Goal: Task Accomplishment & Management: Use online tool/utility

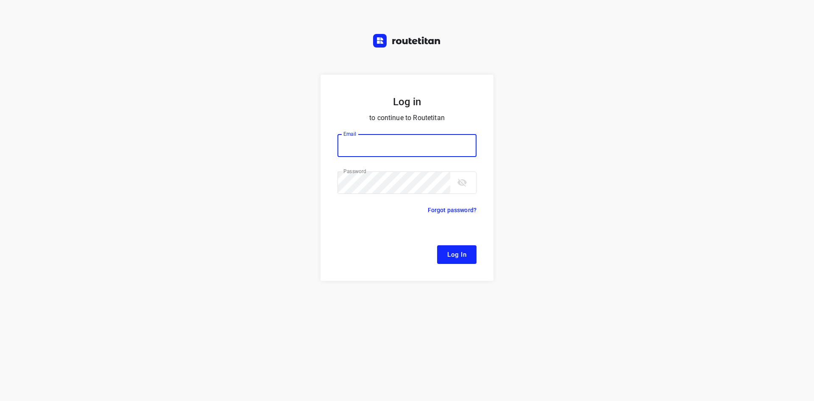
type input "[EMAIL_ADDRESS][DOMAIN_NAME]"
click at [464, 248] on button "Log In" at bounding box center [456, 254] width 39 height 19
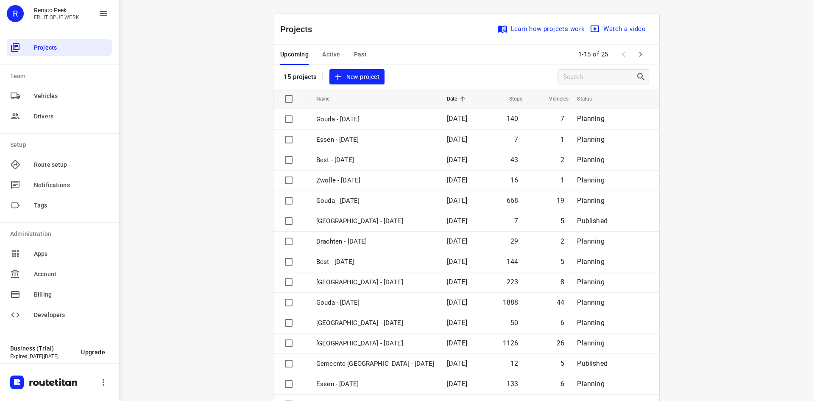
click at [348, 27] on div "Projects Learn how projects work Watch a video" at bounding box center [467, 29] width 386 height 31
click at [330, 51] on span "Active" at bounding box center [331, 54] width 18 height 11
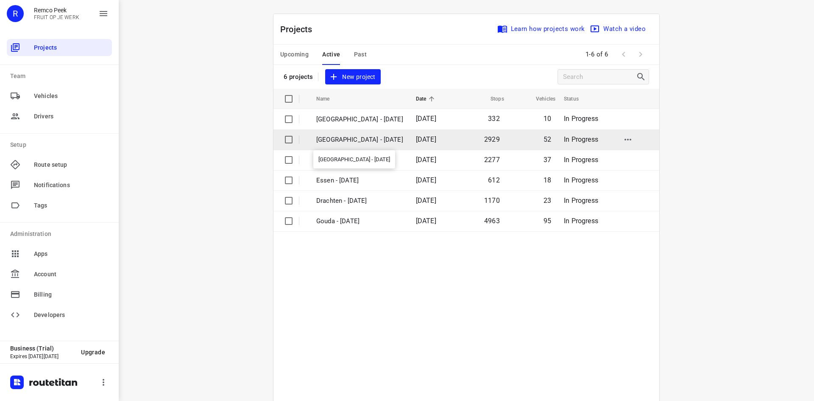
click at [331, 137] on p "[GEOGRAPHIC_DATA] - [DATE]" at bounding box center [359, 140] width 87 height 10
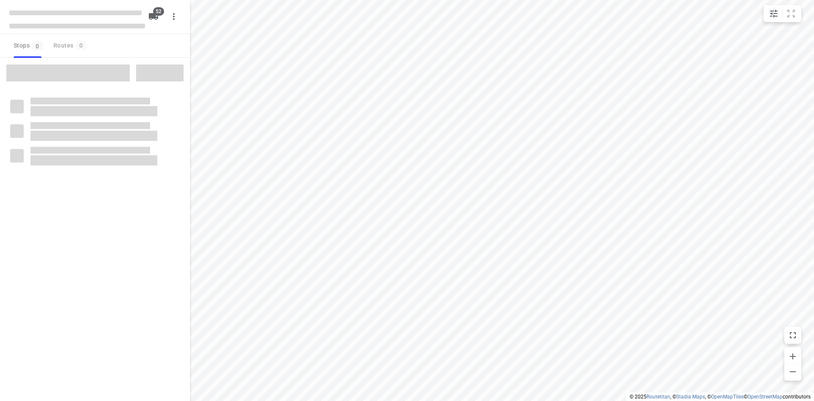
checkbox input "true"
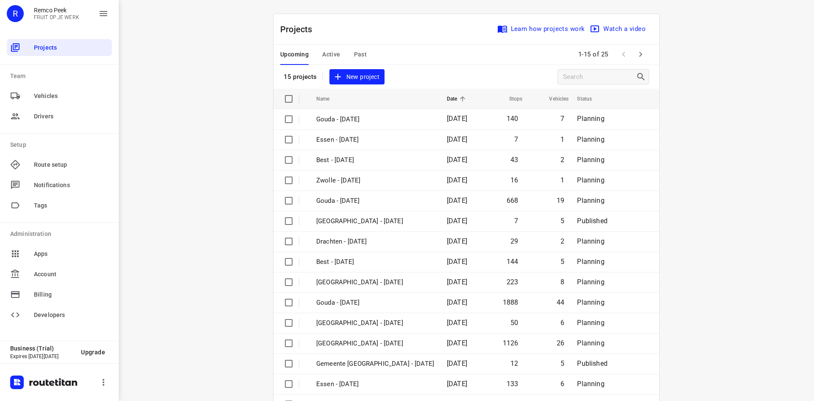
click at [416, 53] on div "Upcoming Active Past 1-15 of 25" at bounding box center [467, 55] width 386 height 20
click at [330, 51] on span "Active" at bounding box center [331, 54] width 18 height 11
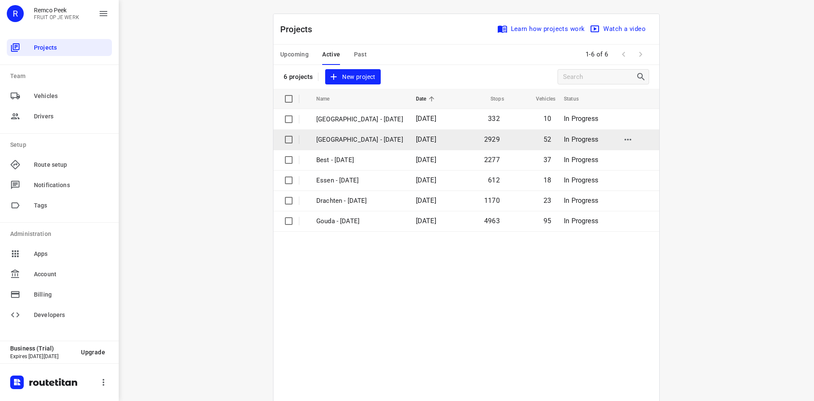
click at [362, 138] on p "[GEOGRAPHIC_DATA] - [DATE]" at bounding box center [359, 140] width 87 height 10
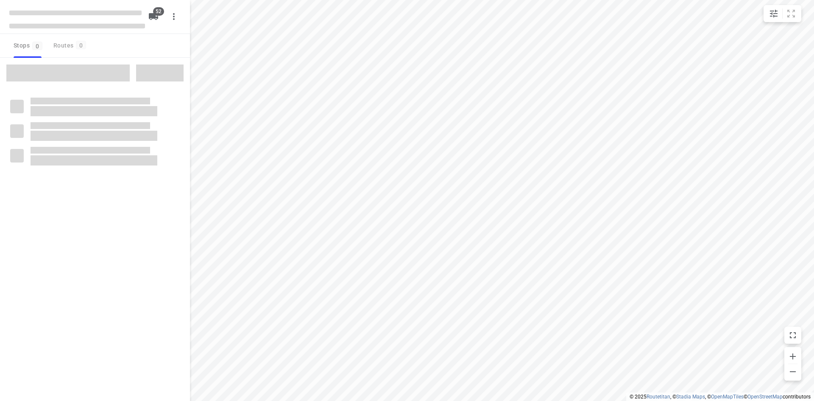
checkbox input "true"
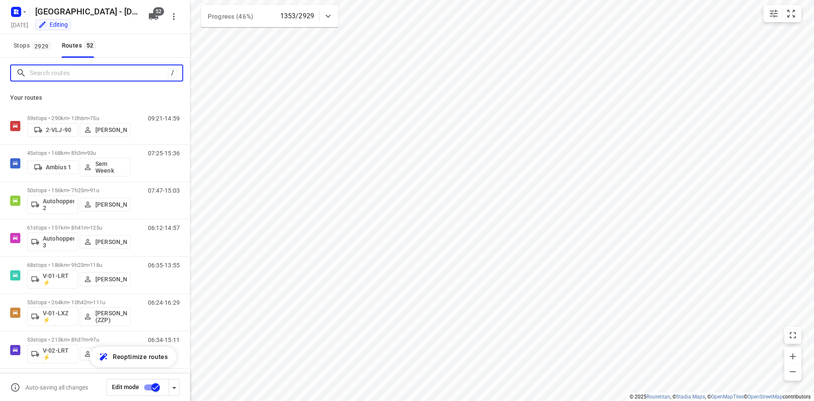
click at [68, 74] on input "Search routes" at bounding box center [99, 73] width 138 height 13
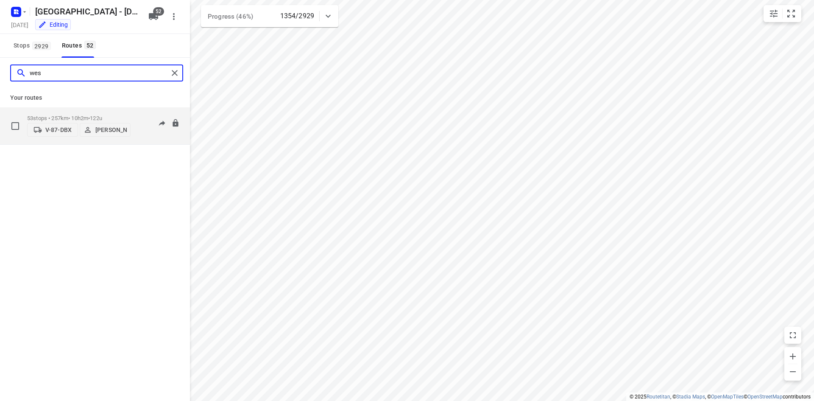
type input "wes"
click at [147, 134] on div "06:31-16:56" at bounding box center [158, 128] width 42 height 26
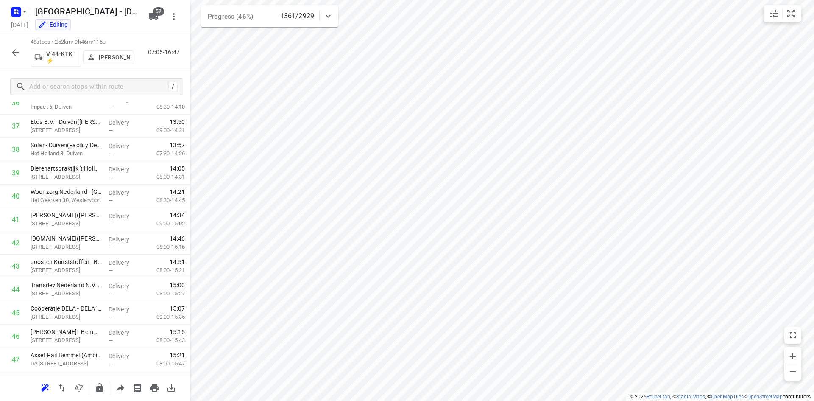
scroll to position [913, 0]
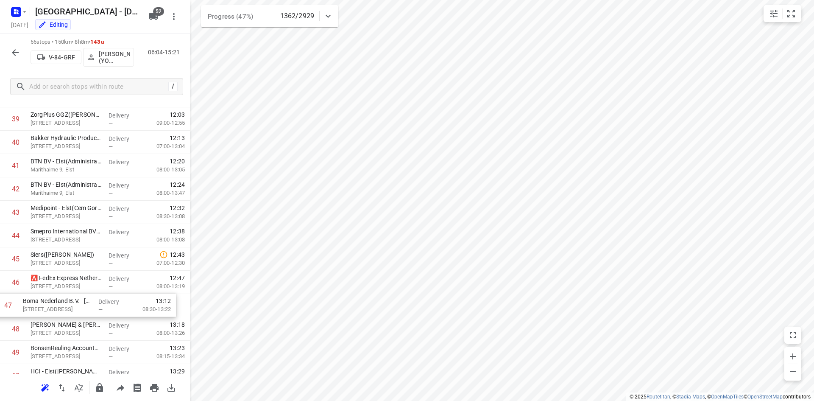
drag, startPoint x: 182, startPoint y: 310, endPoint x: 175, endPoint y: 302, distance: 10.8
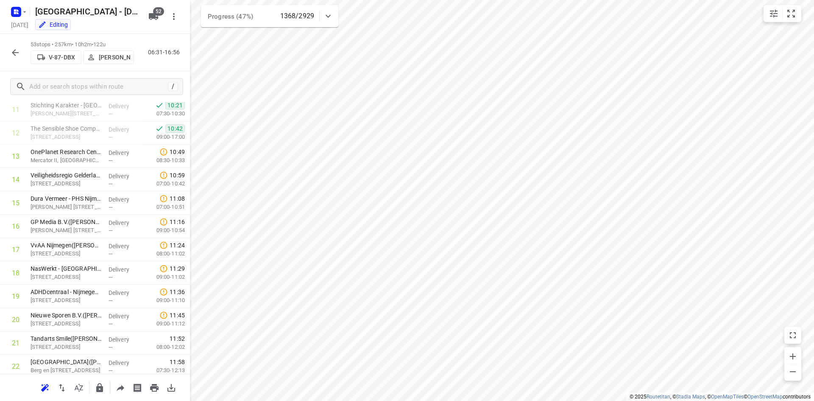
scroll to position [275, 0]
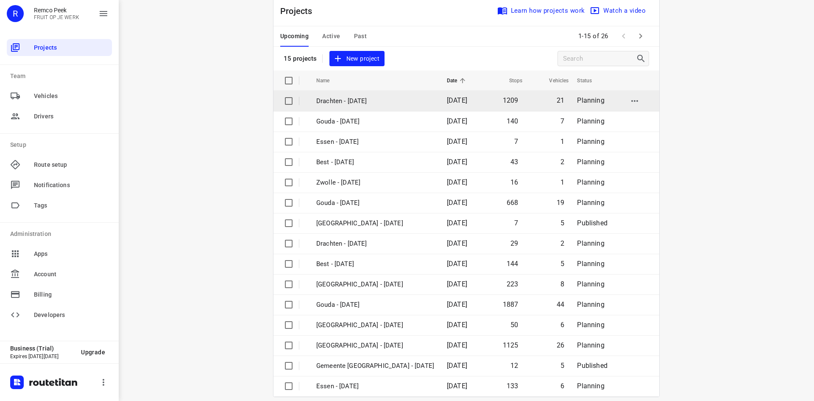
scroll to position [28, 0]
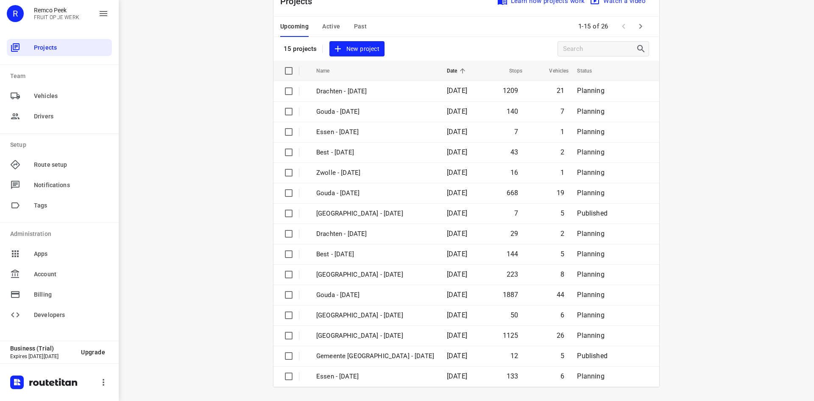
click at [706, 240] on div "i © 2025 Routetitan , © Stadia Maps , © OpenMapTiles © OpenStreetMap contributo…" at bounding box center [467, 200] width 696 height 401
click at [419, 54] on div "Projects Learn how projects work Watch a video 15 projects New project" at bounding box center [467, 23] width 386 height 75
click at [418, 53] on div "Projects Learn how projects work Watch a video 15 projects New project" at bounding box center [467, 23] width 386 height 75
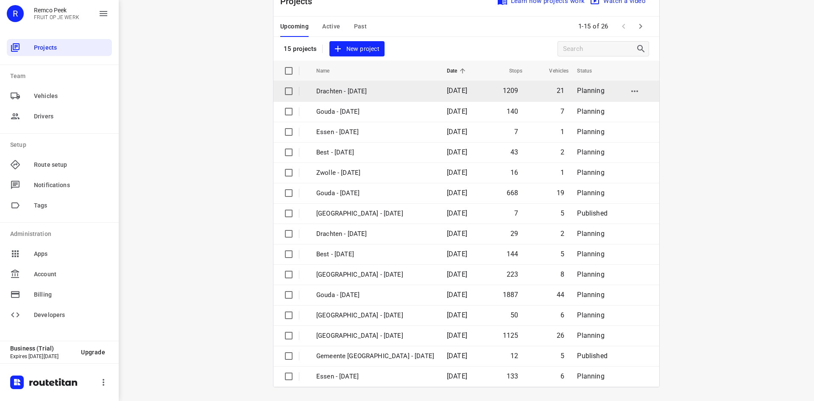
scroll to position [0, 0]
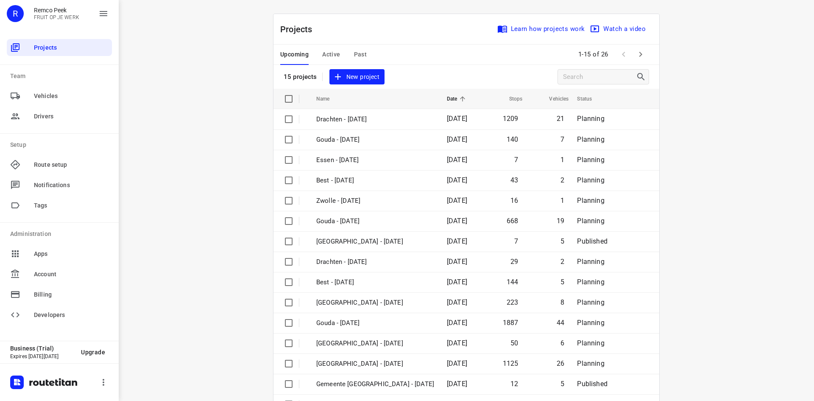
click at [329, 52] on span "Active" at bounding box center [331, 54] width 18 height 11
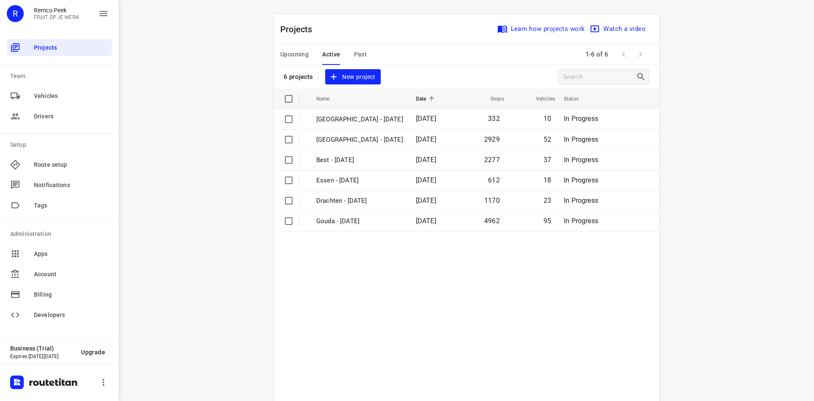
click at [378, 282] on table "Name Date Stops Vehicles Status [GEOGRAPHIC_DATA] - [DATE] 332 10 In Progress […" at bounding box center [467, 262] width 386 height 346
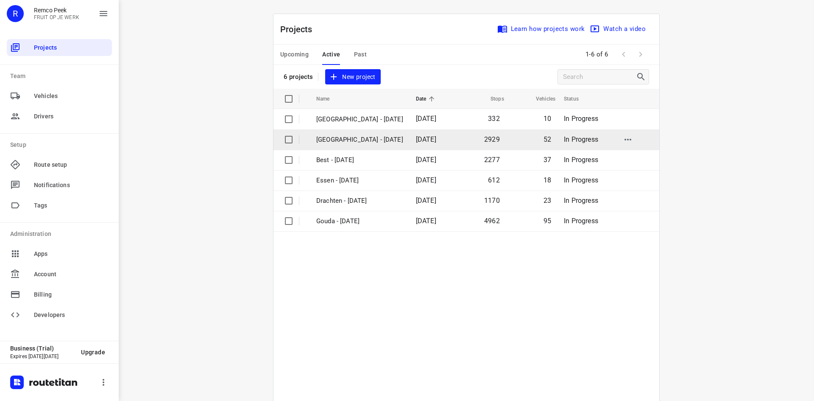
click at [366, 139] on p "[GEOGRAPHIC_DATA] - [DATE]" at bounding box center [359, 140] width 87 height 10
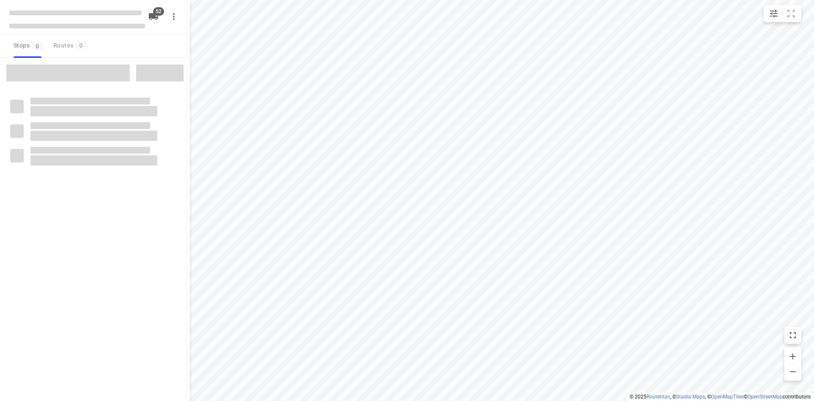
checkbox input "true"
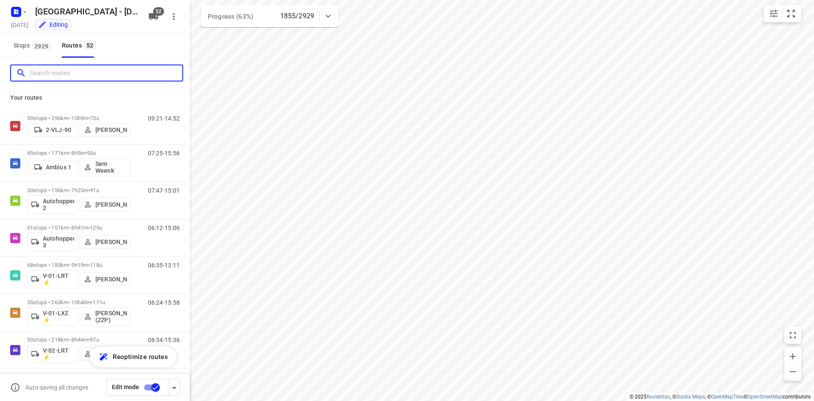
click at [77, 69] on input "Search routes" at bounding box center [106, 73] width 153 height 13
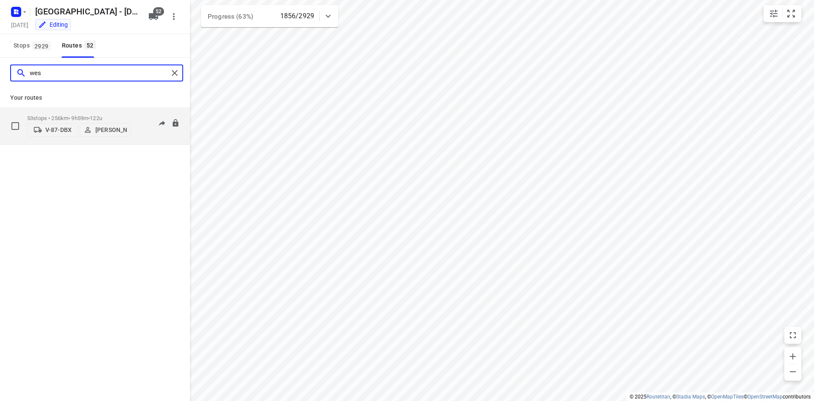
type input "wes"
click at [138, 131] on div "06:31-17:15" at bounding box center [158, 128] width 42 height 26
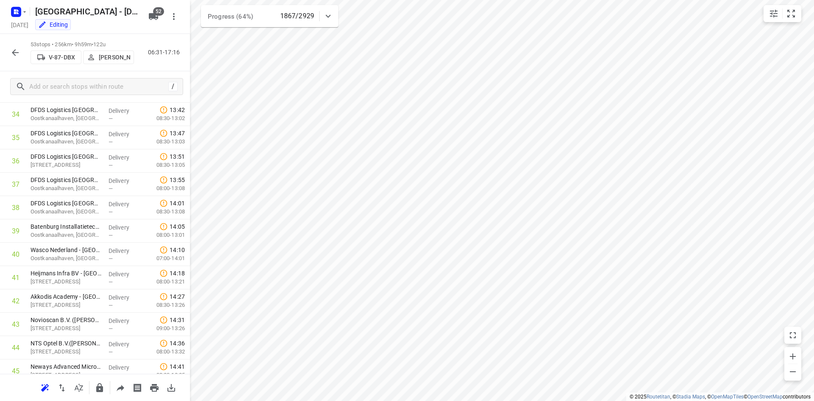
scroll to position [1030, 0]
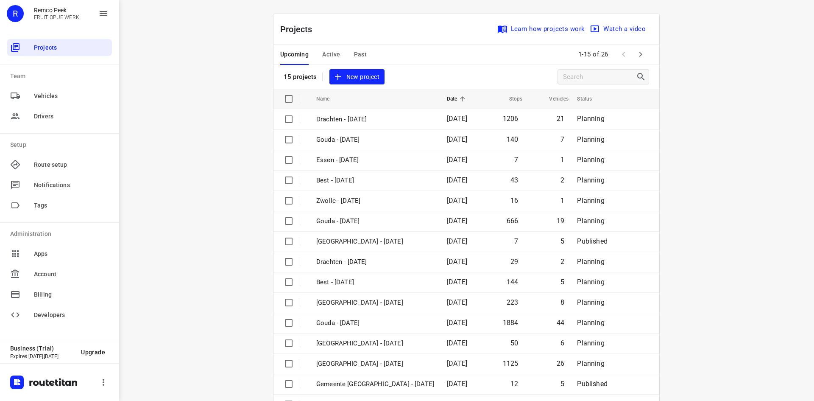
click at [331, 52] on span "Active" at bounding box center [331, 54] width 18 height 11
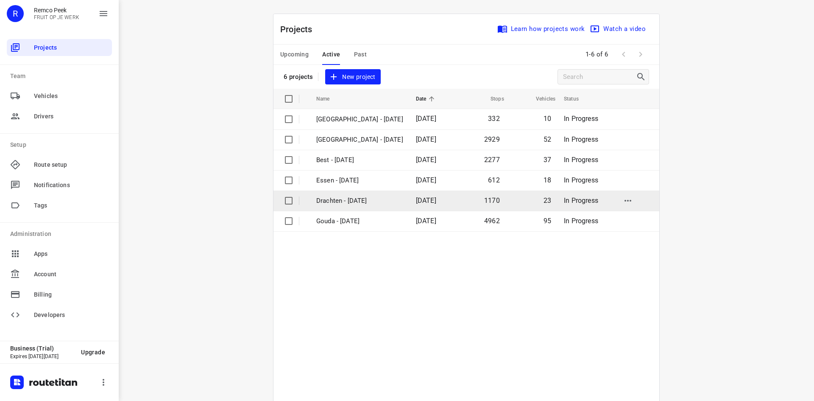
click at [331, 199] on p "Drachten - [DATE]" at bounding box center [359, 201] width 87 height 10
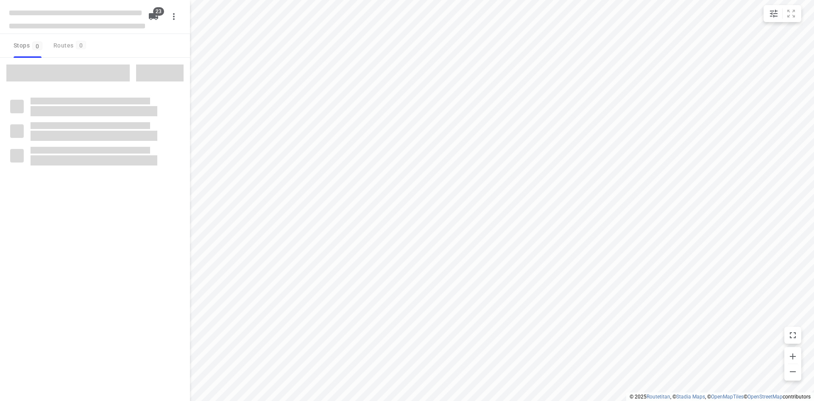
checkbox input "true"
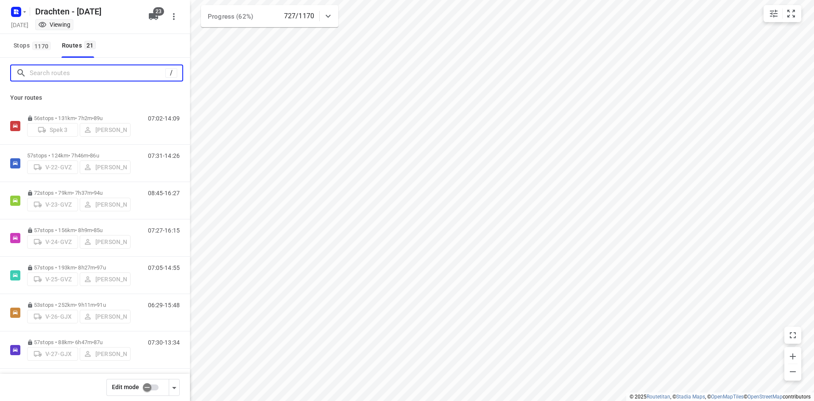
click at [107, 74] on input "Search routes" at bounding box center [98, 73] width 136 height 13
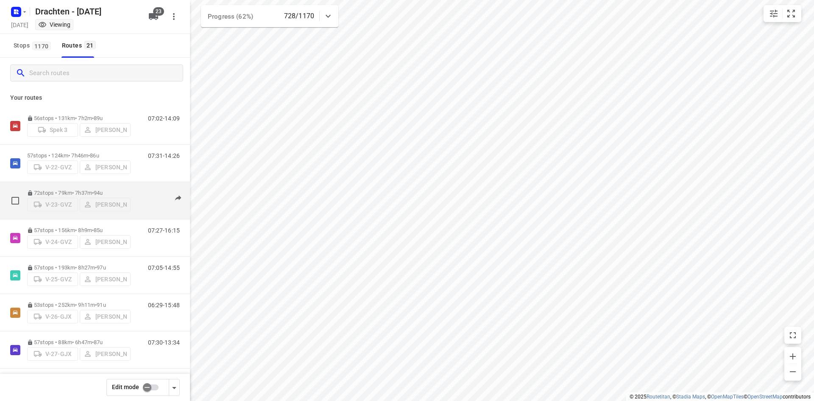
click at [141, 206] on div "08:45-16:26" at bounding box center [158, 203] width 42 height 26
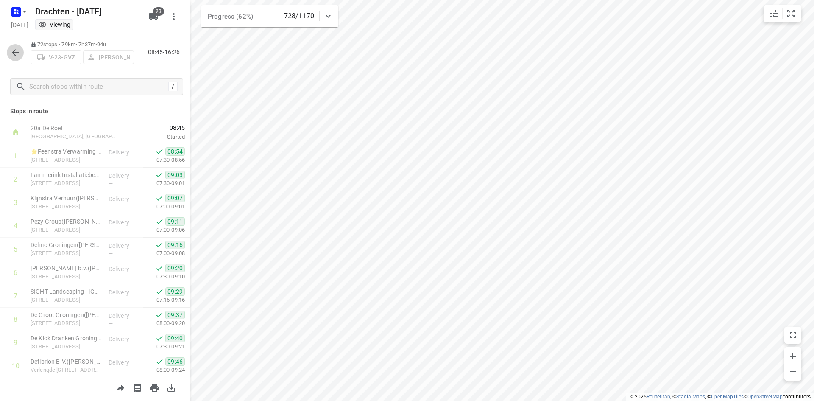
click at [13, 54] on icon "button" at bounding box center [15, 52] width 10 height 10
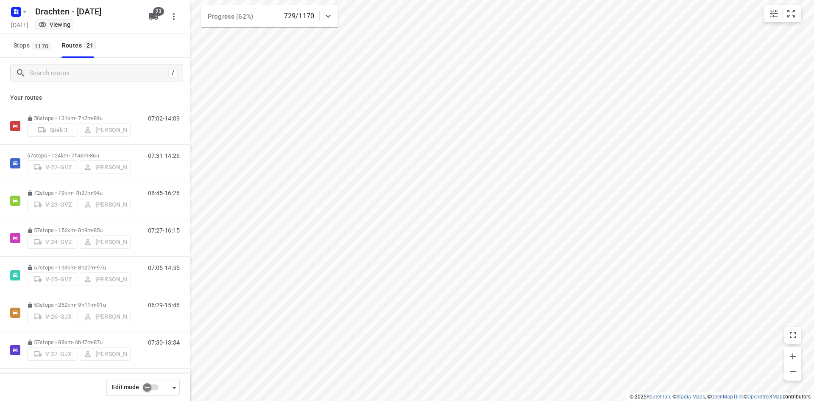
scroll to position [24, 0]
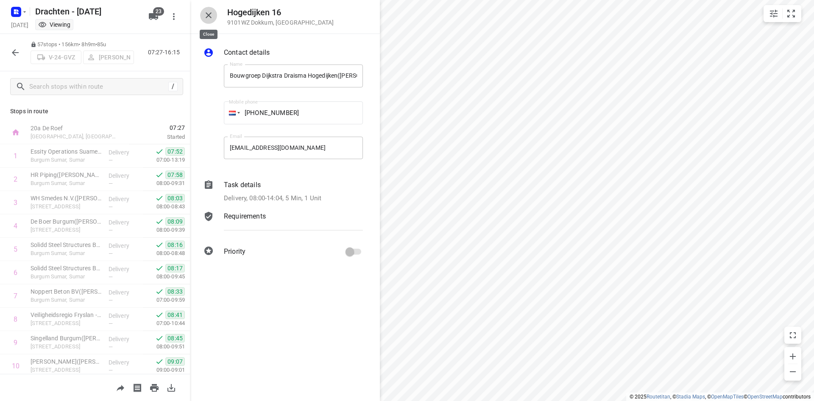
click at [208, 17] on icon "button" at bounding box center [209, 15] width 10 height 10
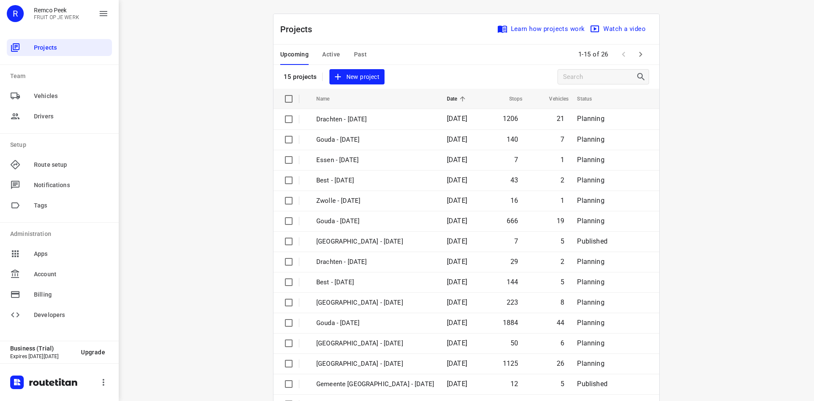
click at [325, 55] on span "Active" at bounding box center [331, 54] width 18 height 11
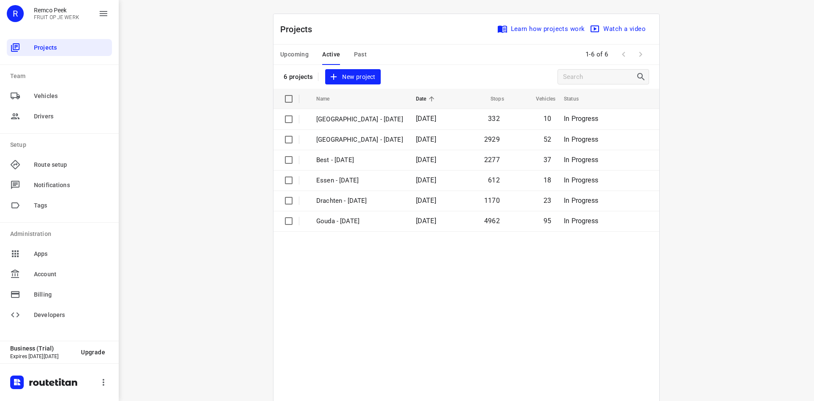
click at [372, 273] on table "Name Date Stops Vehicles Status [GEOGRAPHIC_DATA] - [DATE] 332 10 In Progress […" at bounding box center [467, 262] width 386 height 346
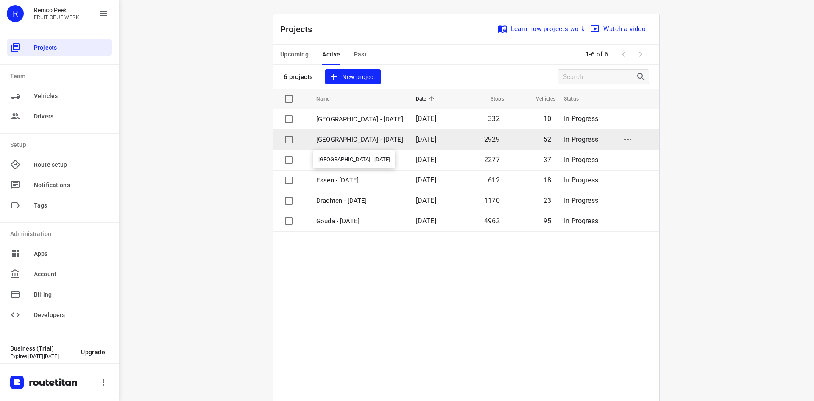
click at [363, 140] on p "[GEOGRAPHIC_DATA] - [DATE]" at bounding box center [359, 140] width 87 height 10
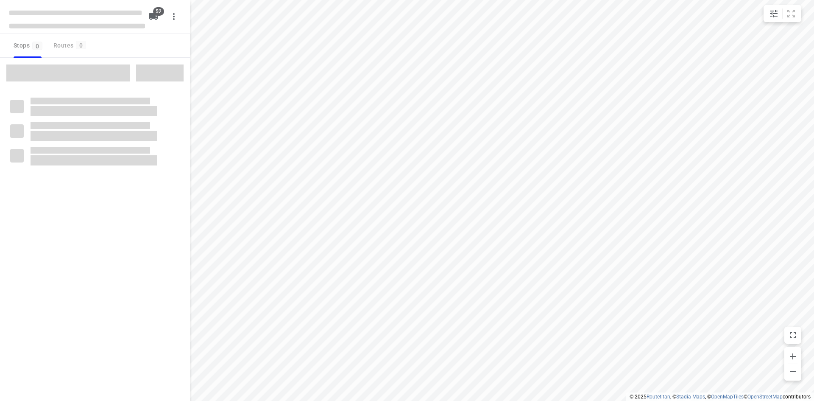
checkbox input "true"
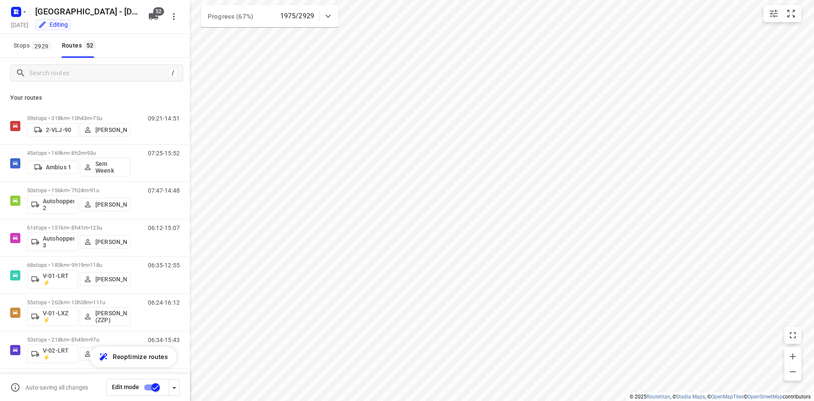
click at [327, 16] on icon at bounding box center [328, 16] width 5 height 3
click at [328, 16] on icon at bounding box center [328, 19] width 10 height 10
click at [94, 76] on input "Search routes" at bounding box center [98, 73] width 136 height 13
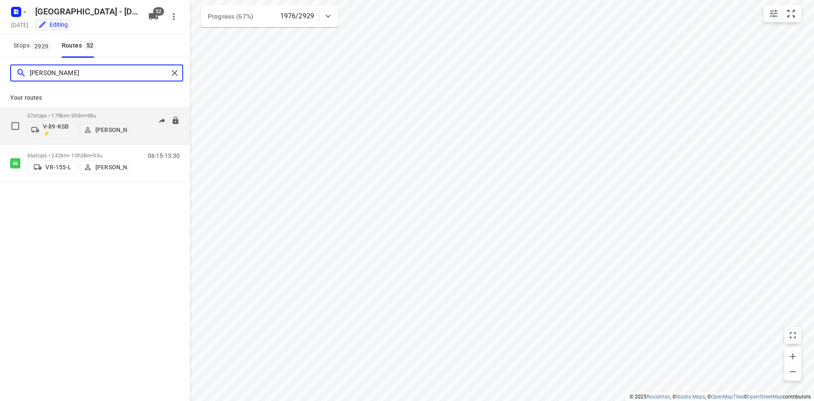
type input "alex"
click at [138, 133] on div "08:42-17:54" at bounding box center [158, 127] width 42 height 31
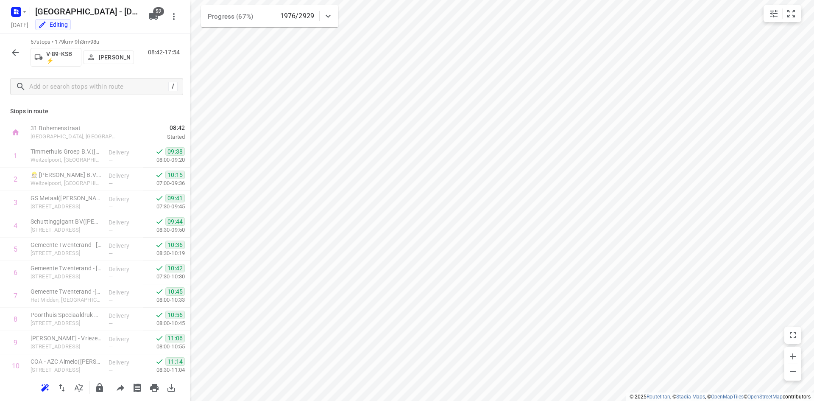
click at [174, 66] on div "57 stops • 179km • 9h3m • 98u V-89-KSB ⚡ Alex Tryfonov 08:42-17:54" at bounding box center [95, 52] width 190 height 37
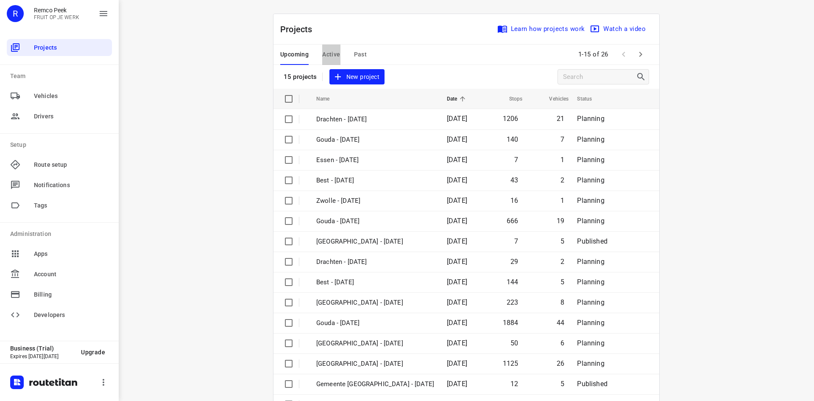
click at [332, 50] on span "Active" at bounding box center [331, 54] width 18 height 11
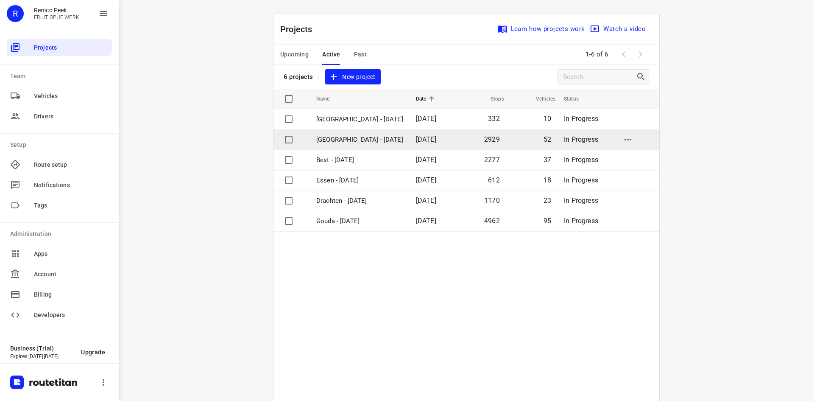
click at [344, 141] on p "[GEOGRAPHIC_DATA] - [DATE]" at bounding box center [359, 140] width 87 height 10
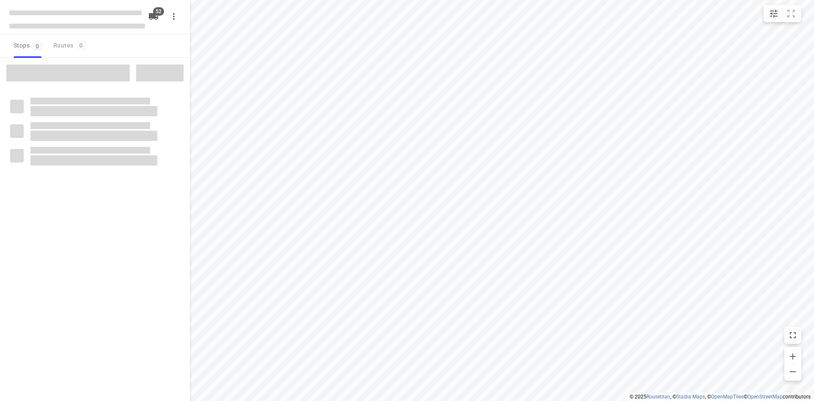
checkbox input "true"
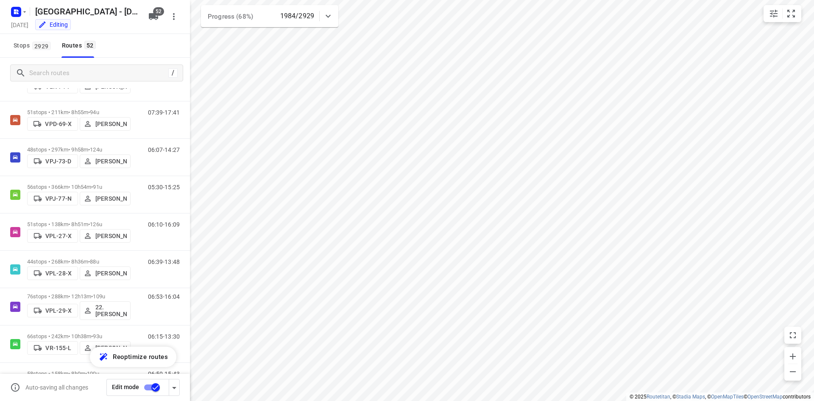
scroll to position [1501, 0]
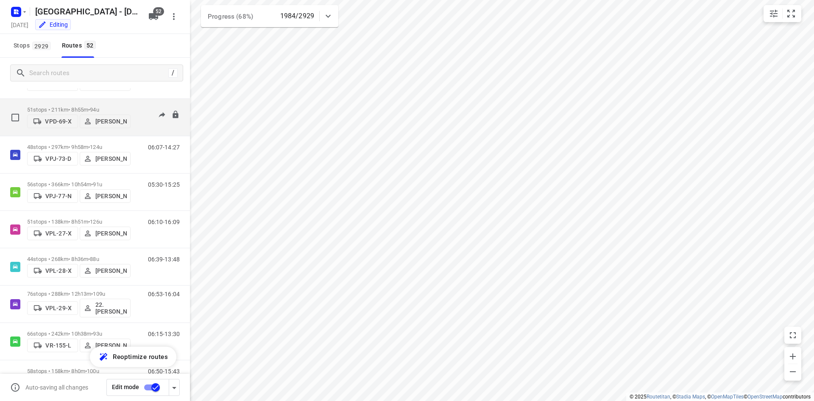
click at [140, 124] on div "07:39-17:41" at bounding box center [158, 119] width 42 height 26
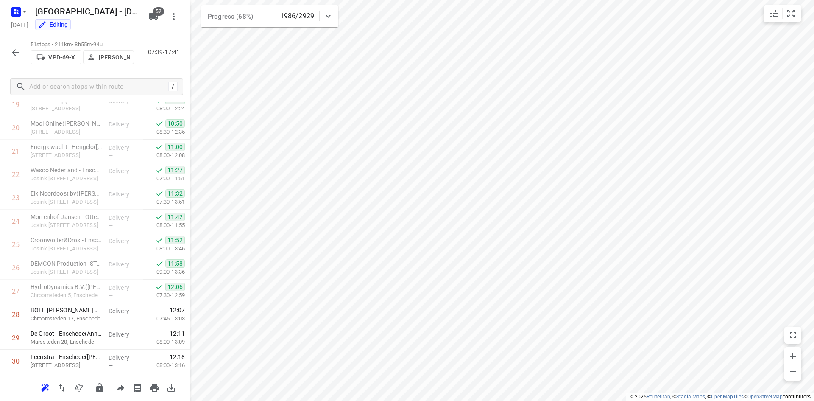
scroll to position [0, 0]
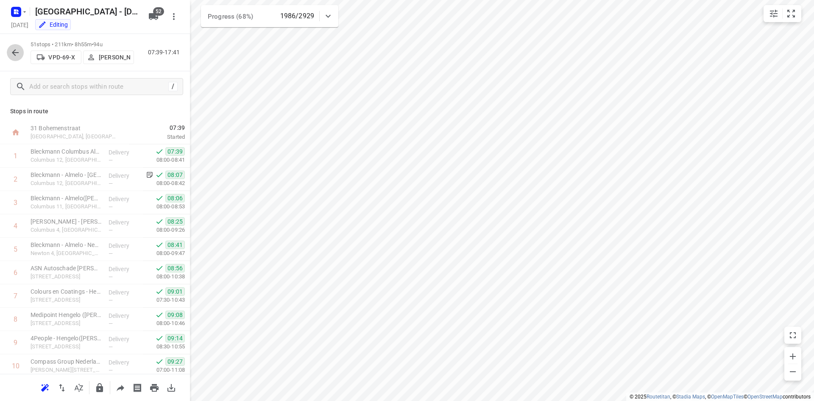
click at [17, 52] on icon "button" at bounding box center [15, 52] width 10 height 10
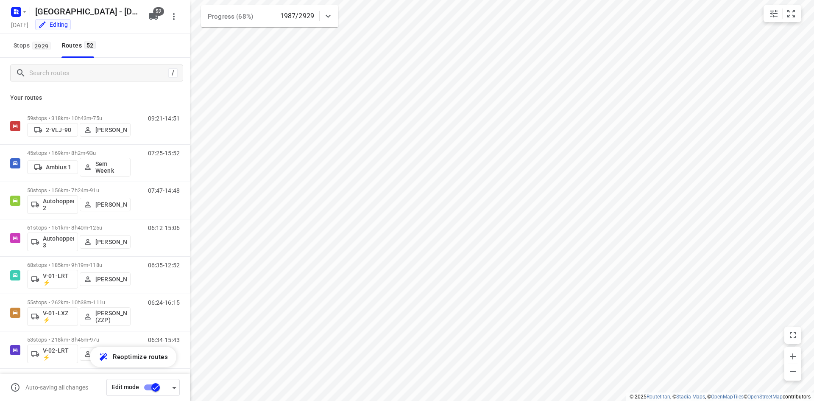
click at [135, 45] on div "Stops 2929 Routes 52" at bounding box center [95, 46] width 190 height 24
click at [80, 70] on input "Search routes" at bounding box center [106, 73] width 153 height 13
type input "i"
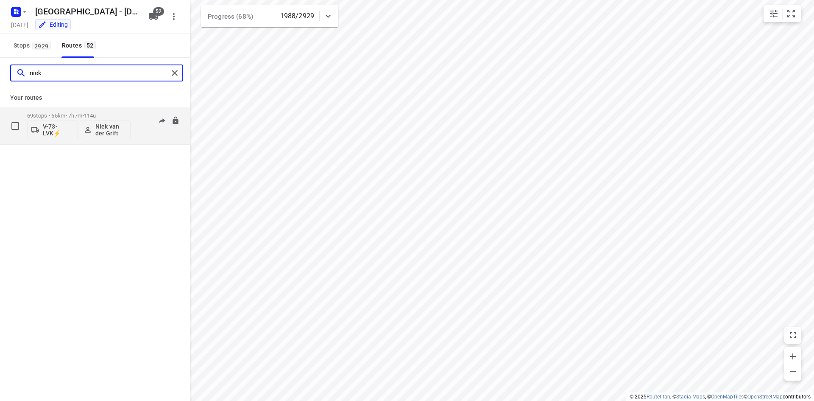
type input "niek"
click at [138, 138] on div "07:22-14:41" at bounding box center [158, 127] width 42 height 31
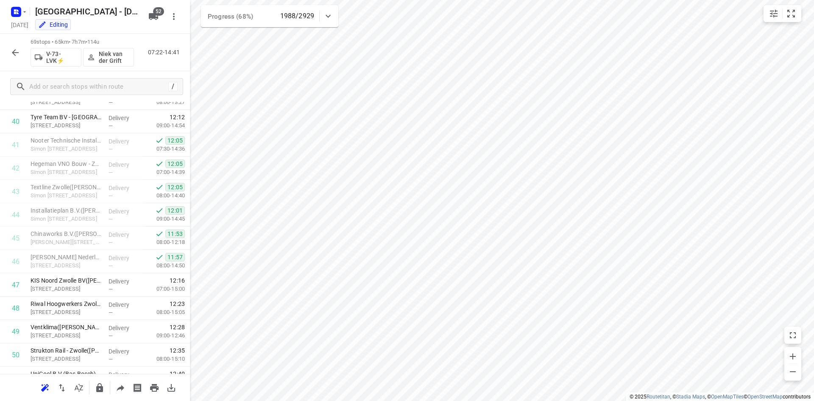
scroll to position [941, 0]
click at [152, 63] on div "69 stops • 65km • 7h7m • 114u V-73-LVK⚡ Niek van der Grift 07:22-14:41" at bounding box center [95, 52] width 190 height 37
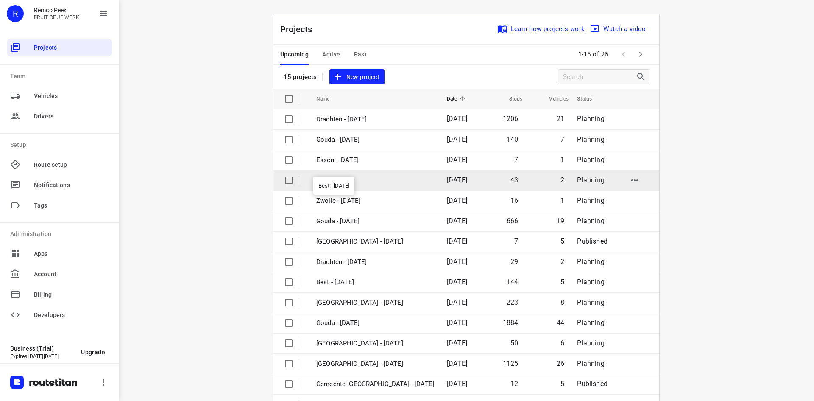
scroll to position [28, 0]
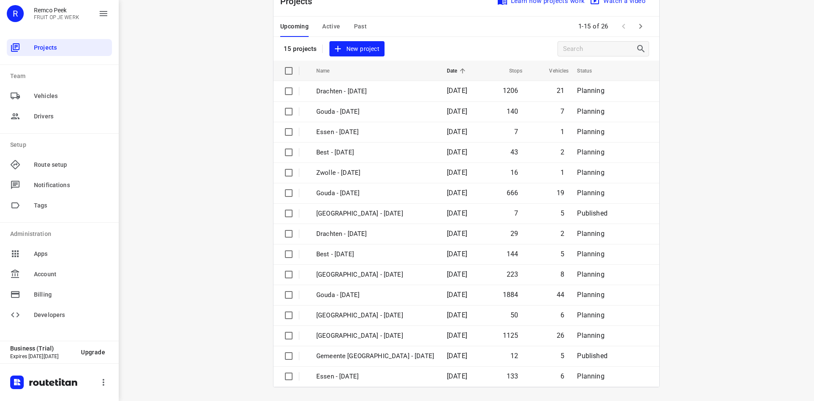
click at [240, 238] on div "i © 2025 Routetitan , © Stadia Maps , © OpenMapTiles © OpenStreetMap contributo…" at bounding box center [467, 200] width 696 height 401
click at [329, 25] on span "Active" at bounding box center [331, 26] width 18 height 11
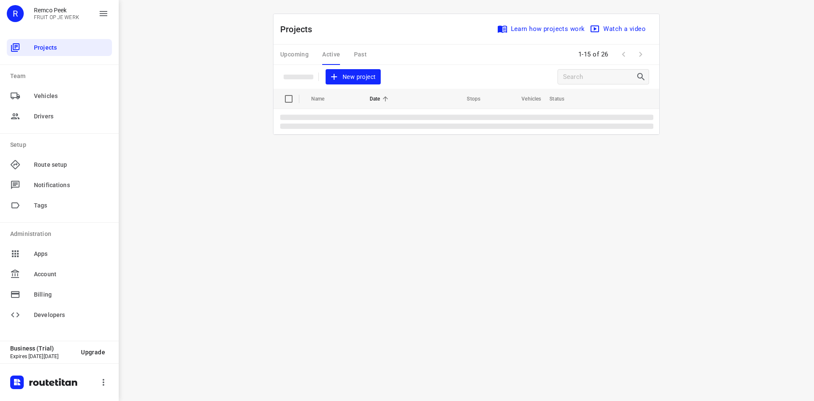
scroll to position [0, 0]
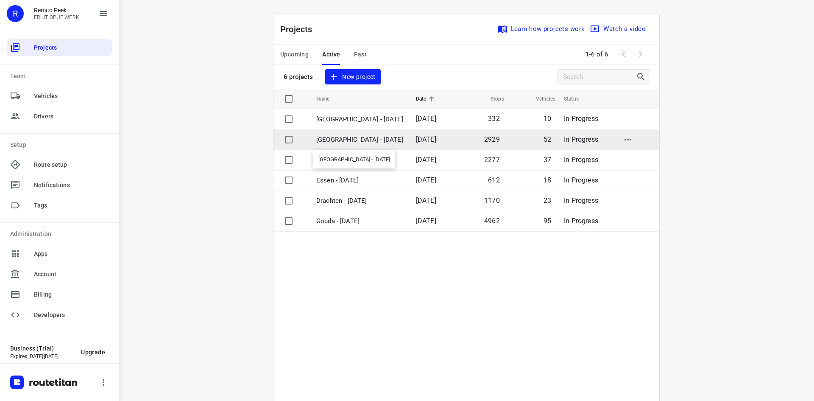
click at [357, 140] on p "[GEOGRAPHIC_DATA] - [DATE]" at bounding box center [359, 140] width 87 height 10
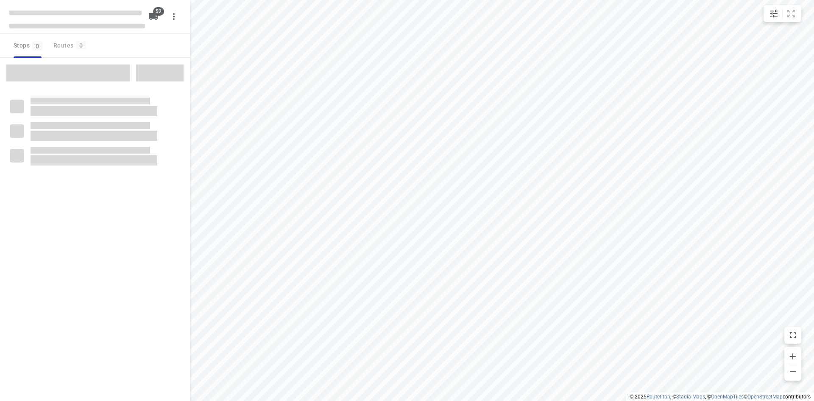
checkbox input "true"
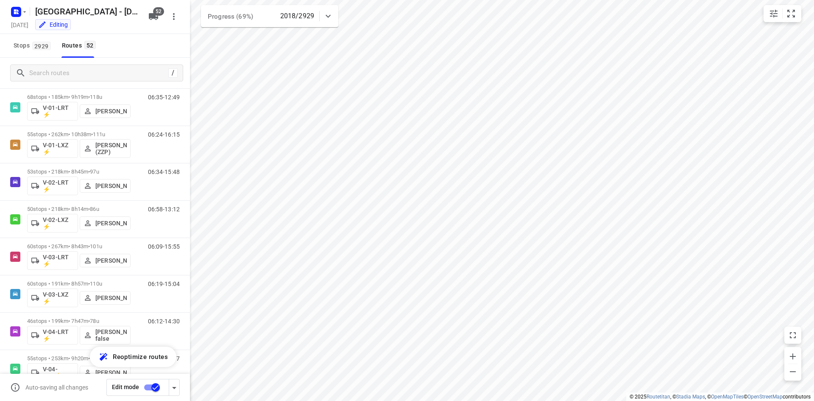
scroll to position [141, 0]
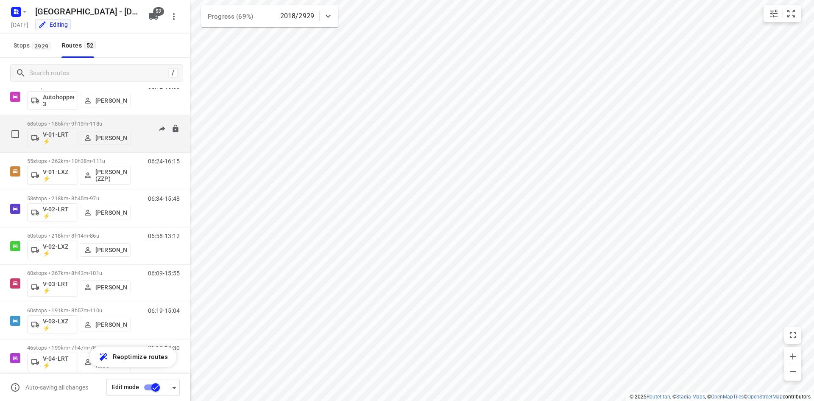
click at [159, 139] on div "06:35-12:49" at bounding box center [158, 135] width 42 height 31
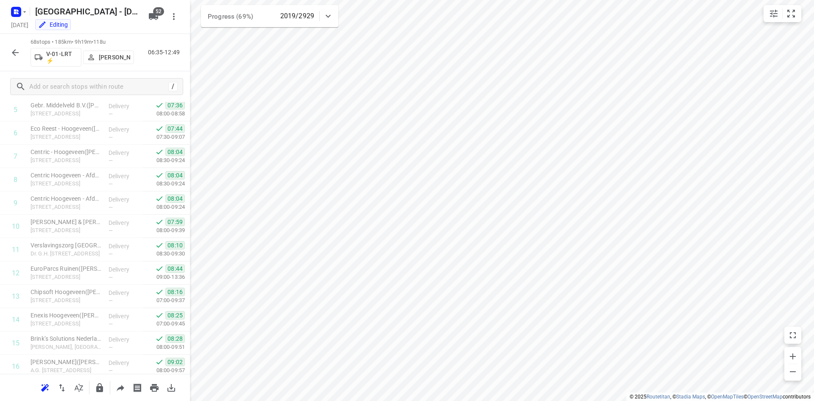
scroll to position [0, 0]
click at [12, 52] on icon "button" at bounding box center [15, 52] width 10 height 10
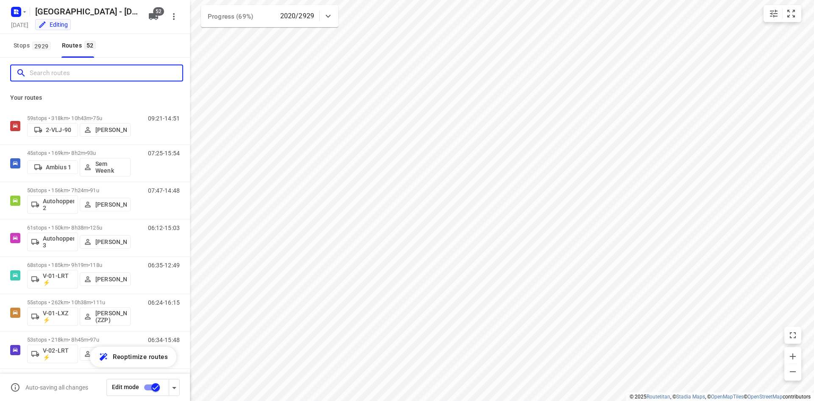
click at [81, 71] on input "Search routes" at bounding box center [106, 73] width 153 height 13
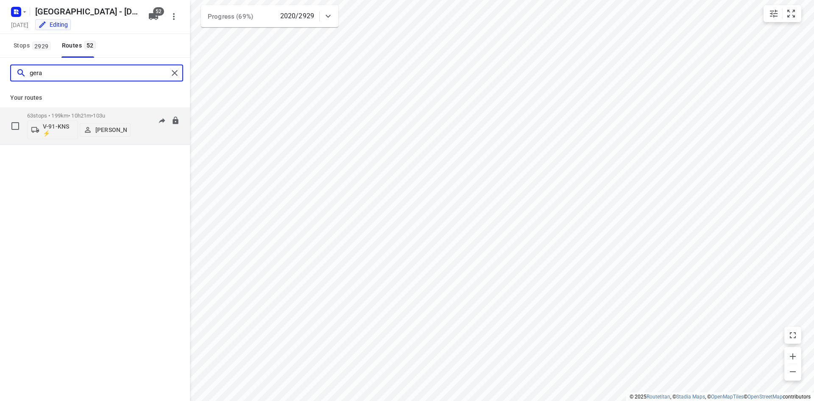
type input "gera"
click at [146, 132] on div "06:46-13:55" at bounding box center [158, 127] width 42 height 31
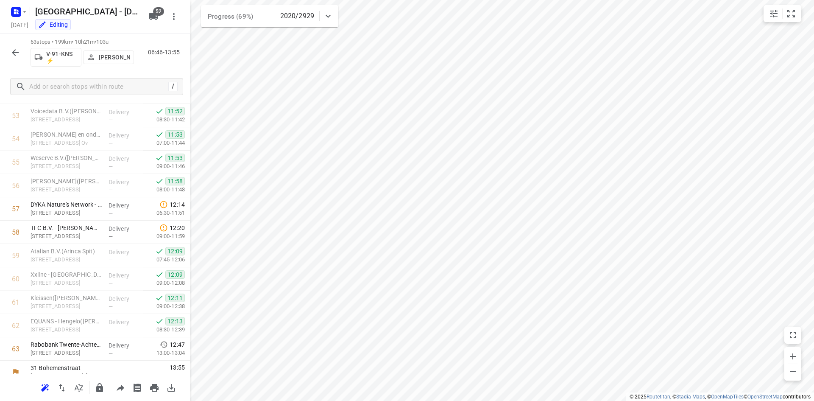
scroll to position [1263, 0]
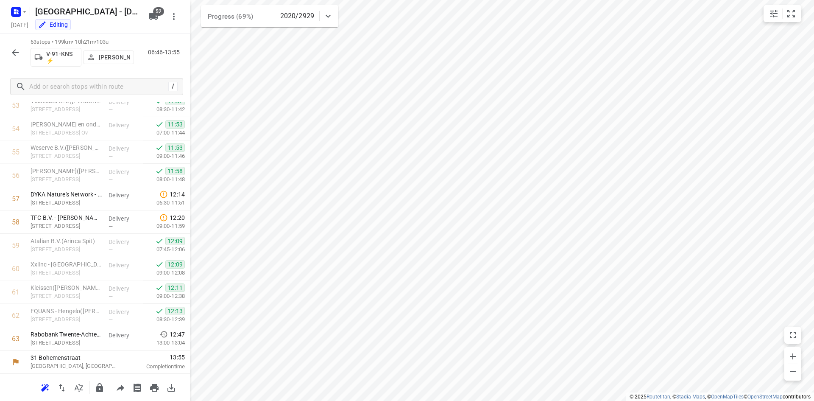
click at [155, 72] on div "/" at bounding box center [95, 86] width 190 height 31
